Goal: Transaction & Acquisition: Purchase product/service

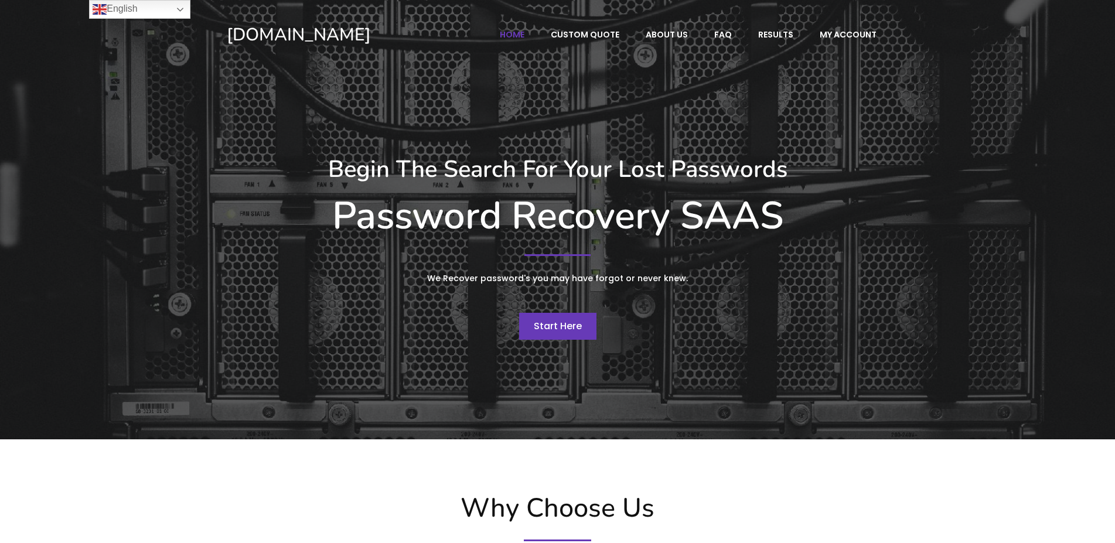
click at [542, 324] on span "Start Here" at bounding box center [558, 325] width 48 height 13
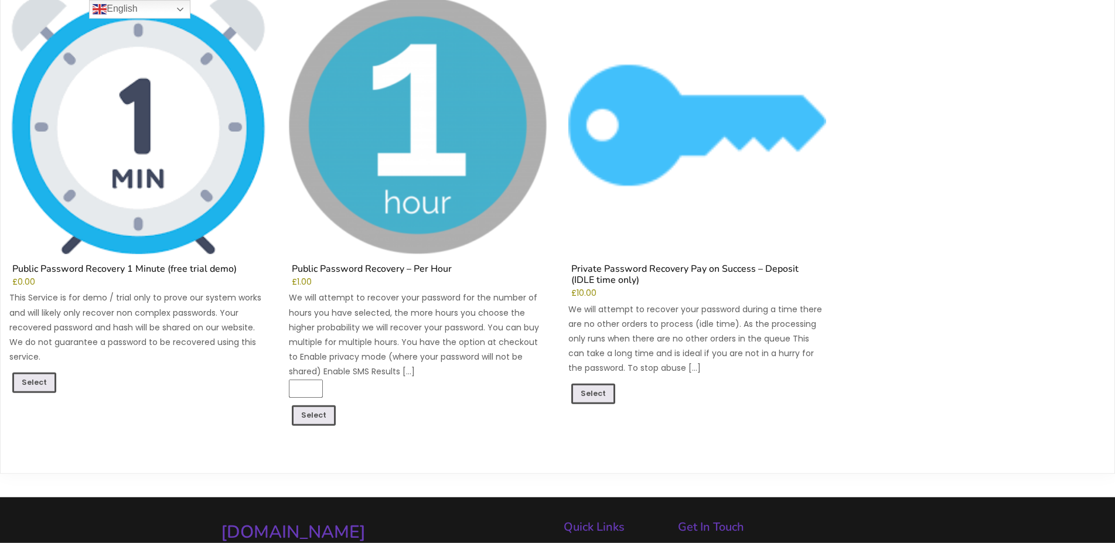
scroll to position [179, 0]
click at [34, 380] on link "Select" at bounding box center [34, 383] width 44 height 22
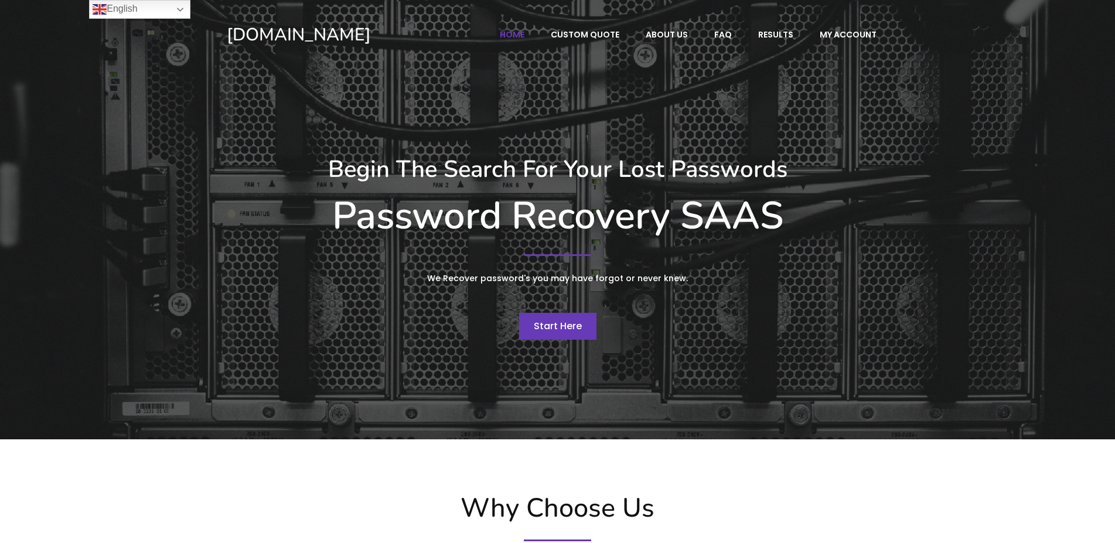
click at [546, 325] on span "Start Here" at bounding box center [558, 325] width 48 height 13
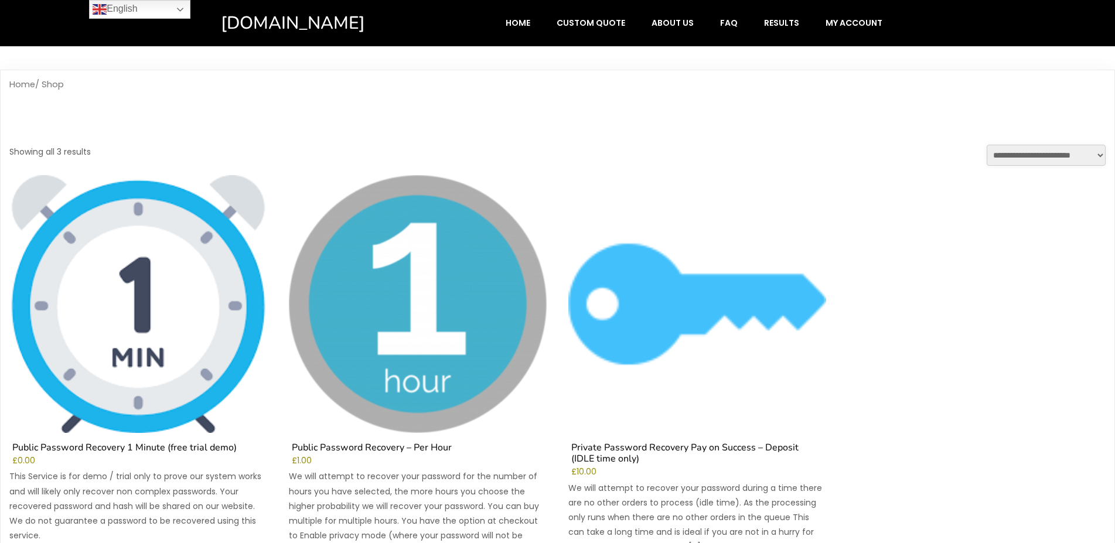
click at [164, 320] on img at bounding box center [138, 304] width 258 height 258
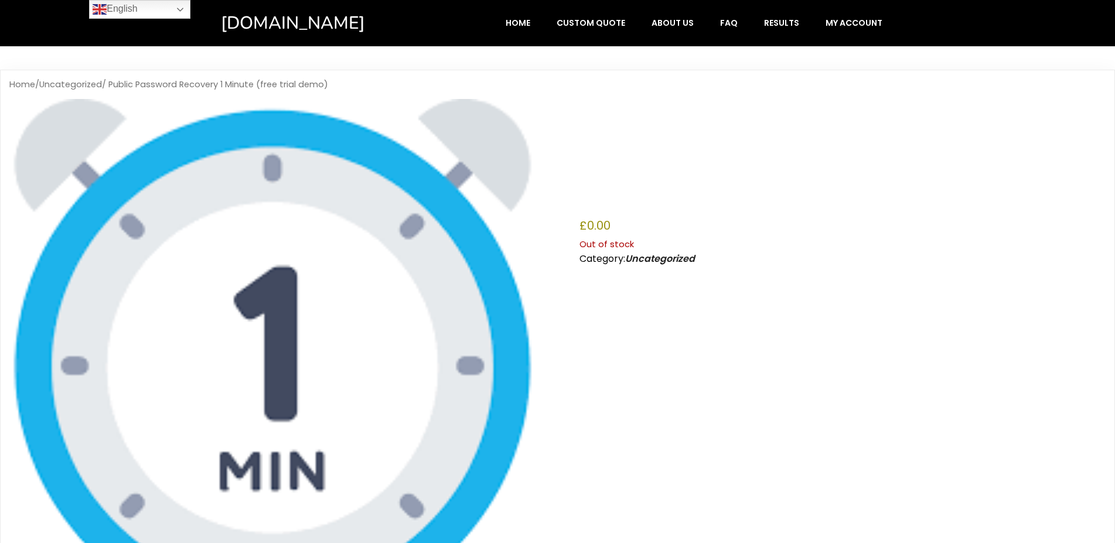
click at [599, 244] on p "Out of stock" at bounding box center [843, 244] width 526 height 15
click at [617, 261] on span "Category: Uncategorized" at bounding box center [637, 258] width 115 height 13
